Goal: Transaction & Acquisition: Purchase product/service

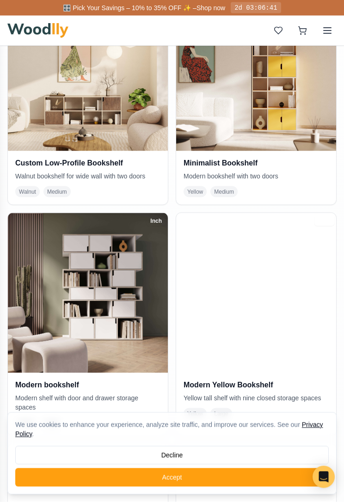
scroll to position [693, 0]
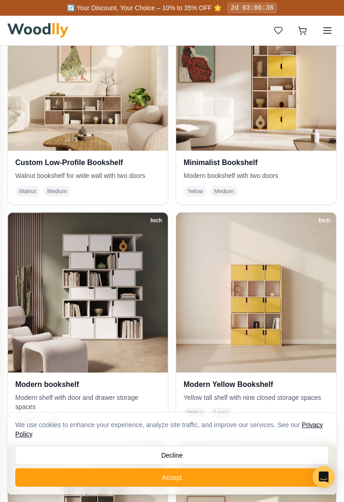
click at [40, 294] on img at bounding box center [88, 293] width 160 height 160
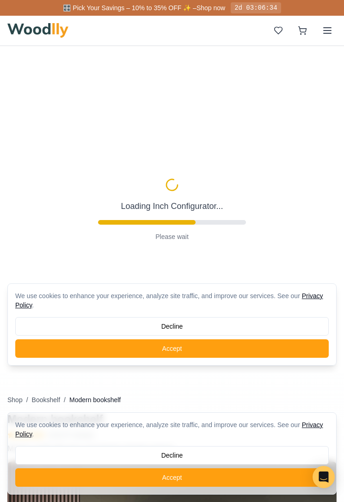
type input "54"
type input "6"
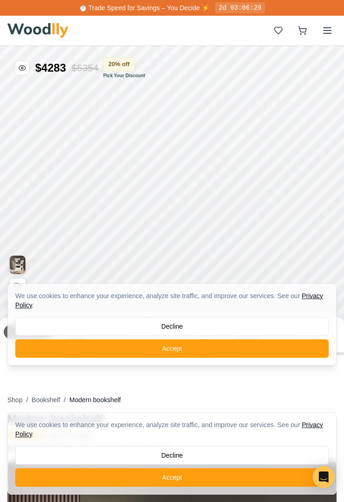
click at [53, 350] on button "Accept" at bounding box center [172, 349] width 314 height 19
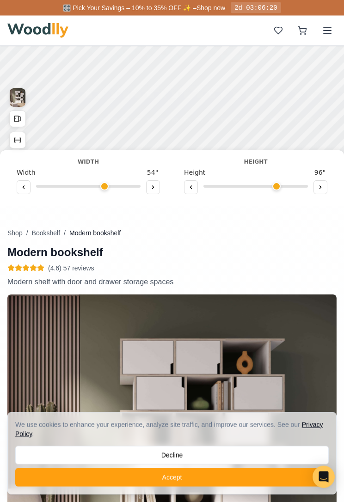
click at [28, 480] on button "Accept" at bounding box center [172, 478] width 314 height 19
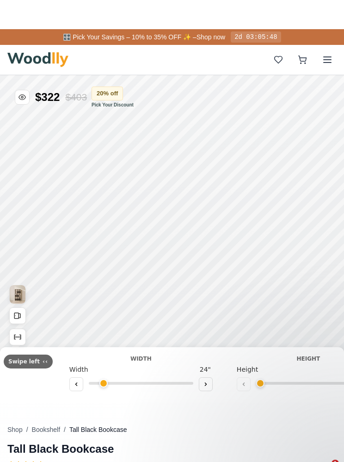
type input "45"
type input "6"
